Goal: Task Accomplishment & Management: Complete application form

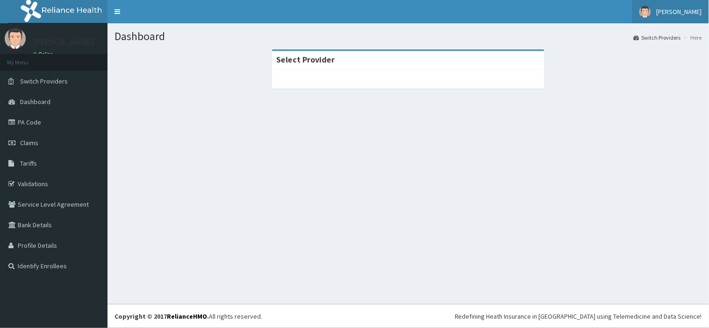
click at [698, 10] on span "Dr Ogunfuwa" at bounding box center [678, 11] width 45 height 8
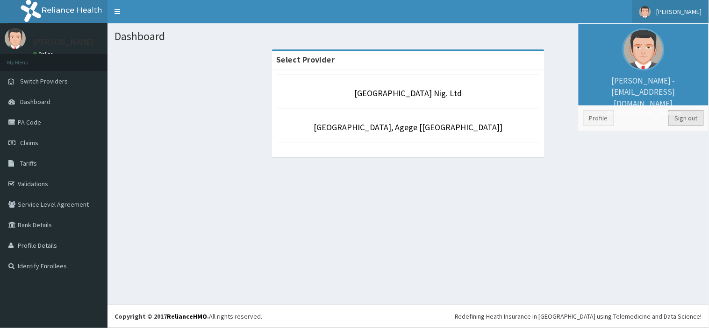
click at [675, 118] on link "Sign out" at bounding box center [685, 118] width 35 height 16
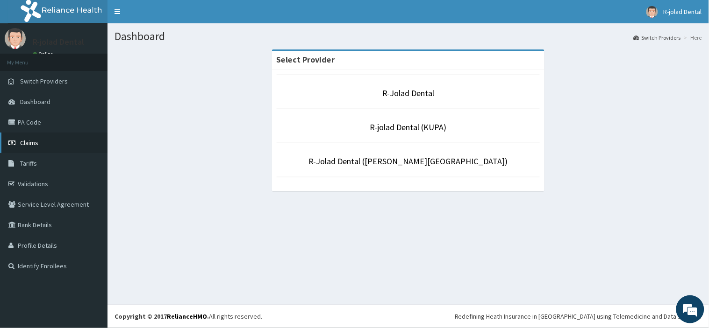
click at [8, 142] on icon at bounding box center [12, 143] width 9 height 7
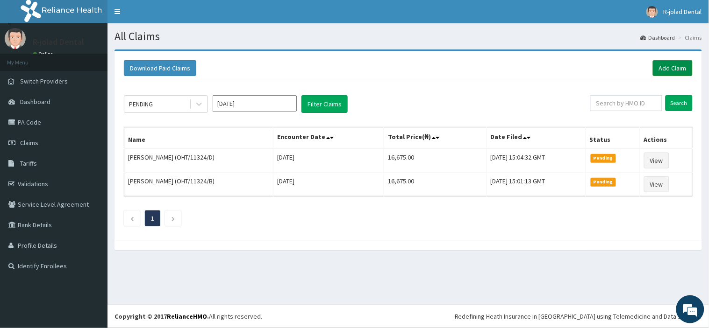
click at [661, 67] on link "Add Claim" at bounding box center [673, 68] width 40 height 16
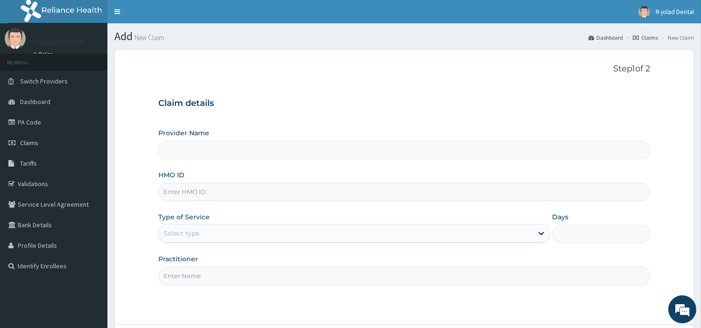
click at [213, 191] on input "HMO ID" at bounding box center [404, 192] width 492 height 18
paste input "AVL/10134/A"
type input "AVL/10134/A"
type input "R-Jolad Dental"
type input "AVL/10134/A"
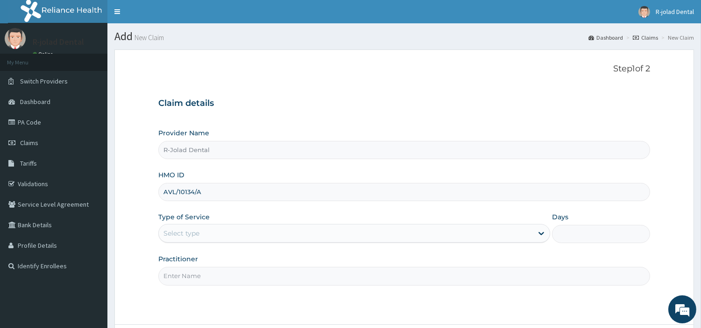
click at [213, 231] on div "Select type" at bounding box center [346, 233] width 374 height 15
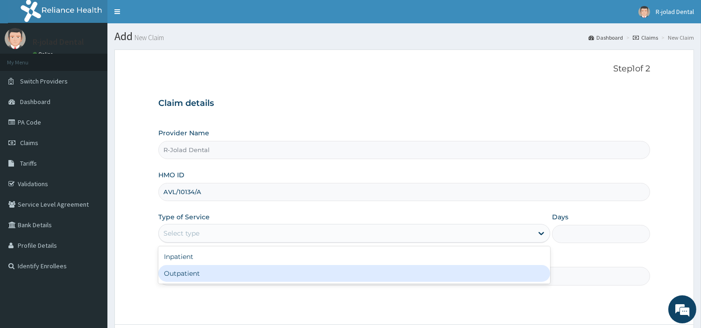
click at [204, 271] on div "Outpatient" at bounding box center [354, 273] width 392 height 17
type input "1"
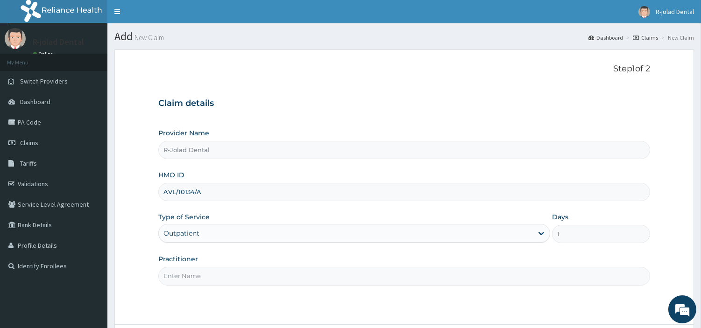
click at [204, 271] on input "Practitioner" at bounding box center [404, 276] width 492 height 18
type input "M"
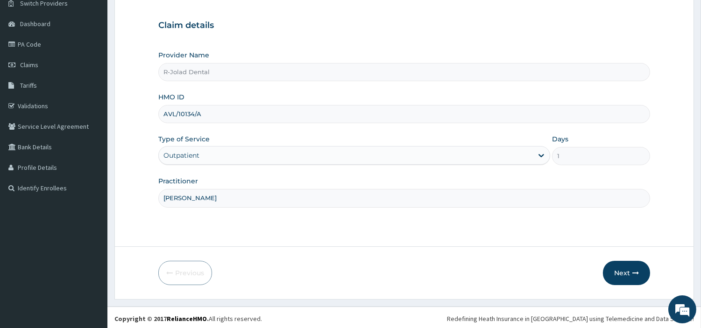
scroll to position [80, 0]
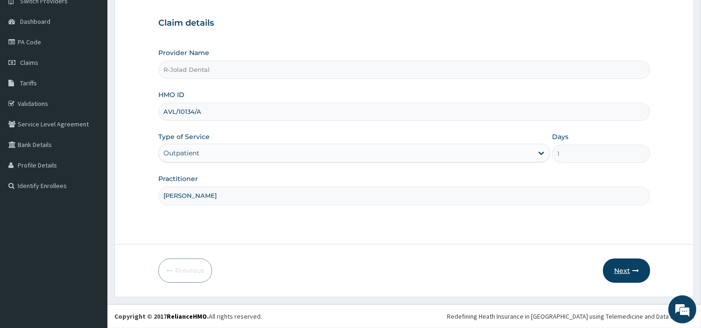
type input "PHILIP MUMUNI"
click at [623, 271] on button "Next" at bounding box center [626, 271] width 47 height 24
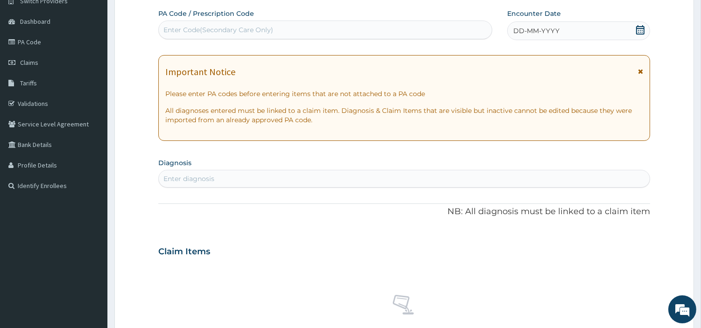
click at [198, 35] on div "Enter Code(Secondary Care Only)" at bounding box center [325, 29] width 333 height 15
paste input "PA/829873"
type input "PA/829873"
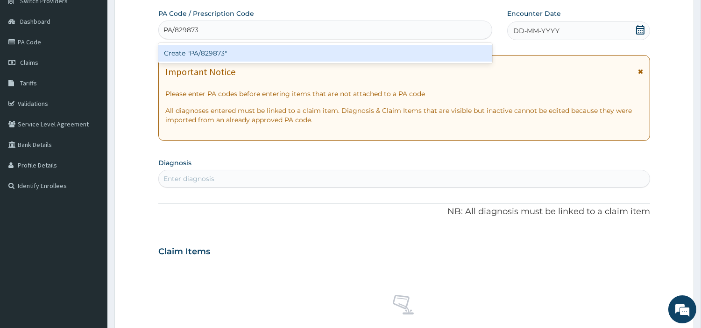
click at [372, 60] on div "Create "PA/829873"" at bounding box center [325, 53] width 334 height 17
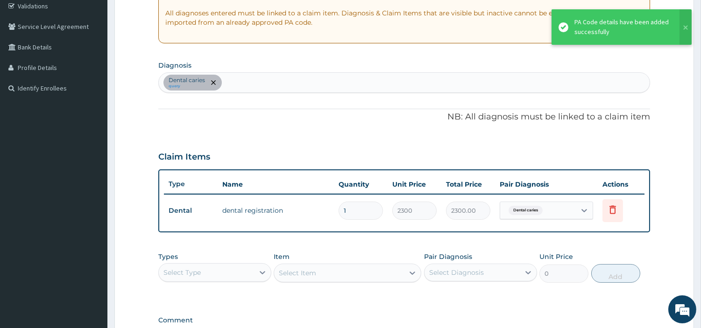
scroll to position [300, 0]
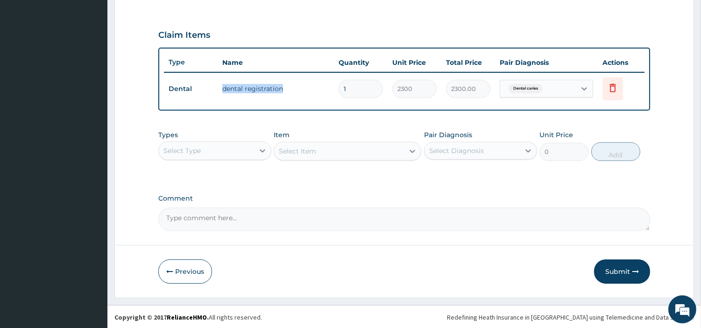
drag, startPoint x: 221, startPoint y: 86, endPoint x: 323, endPoint y: 93, distance: 102.6
click at [324, 93] on td "dental registration" at bounding box center [276, 88] width 116 height 19
copy td "dental registration"
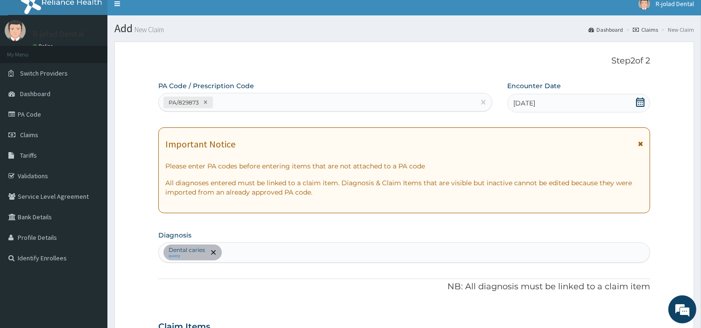
scroll to position [0, 0]
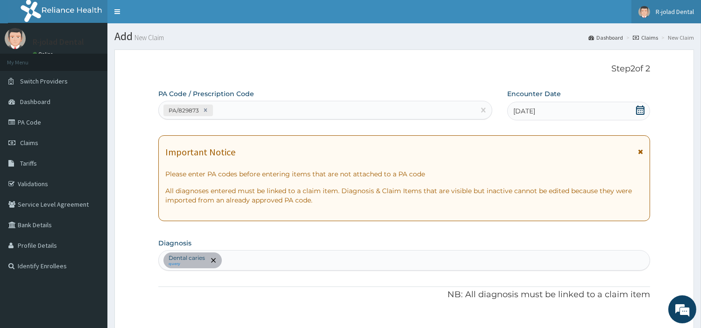
click at [664, 11] on span "R-jolad Dental" at bounding box center [675, 11] width 38 height 8
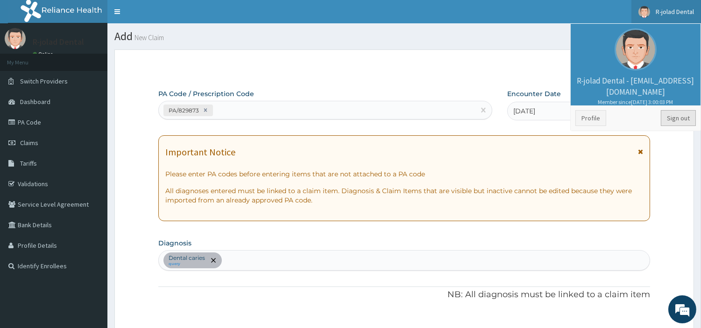
click at [685, 119] on link "Sign out" at bounding box center [678, 118] width 35 height 16
